Goal: Transaction & Acquisition: Purchase product/service

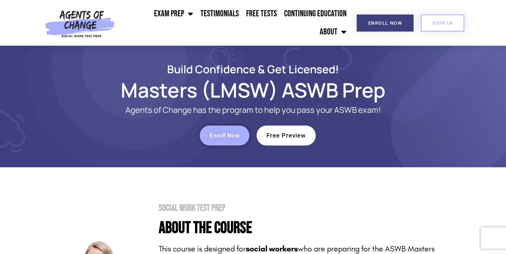
click at [229, 135] on span "Enroll Now" at bounding box center [225, 135] width 30 height 6
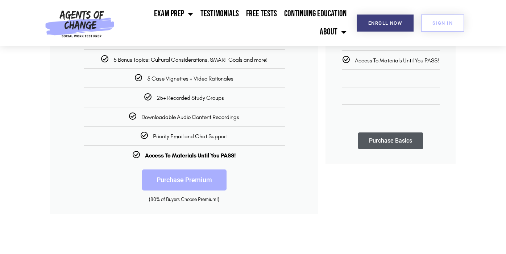
scroll to position [209, 0]
click at [187, 170] on link "Purchase Premium" at bounding box center [184, 179] width 84 height 21
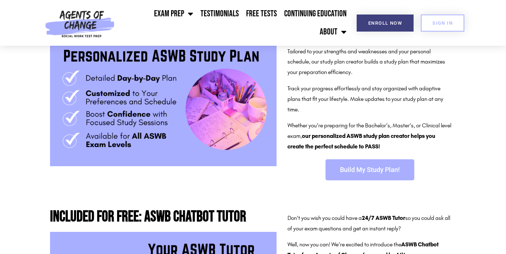
scroll to position [171, 0]
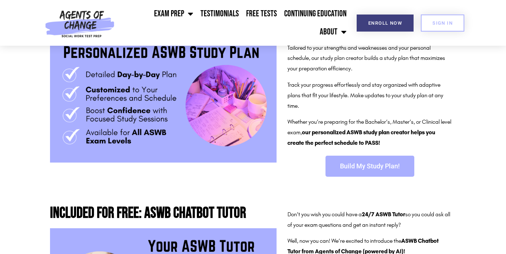
click at [353, 167] on link "Build My Study Plan!" at bounding box center [370, 166] width 89 height 21
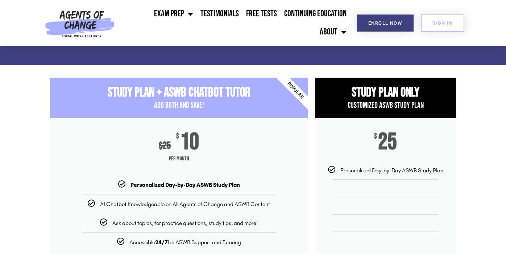
scroll to position [1120, 0]
